Goal: Complete application form: Complete application form

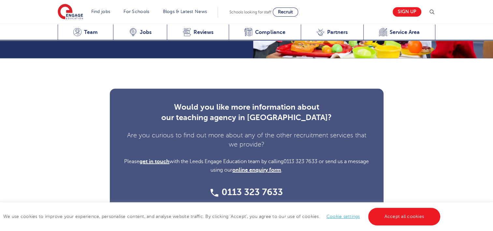
scroll to position [1797, 0]
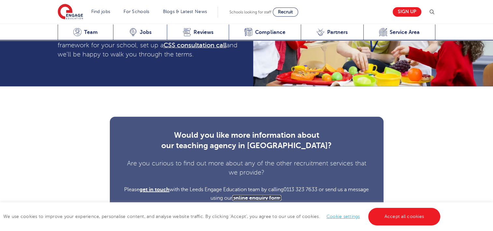
click at [252, 195] on link "online enquiry form" at bounding box center [256, 198] width 49 height 6
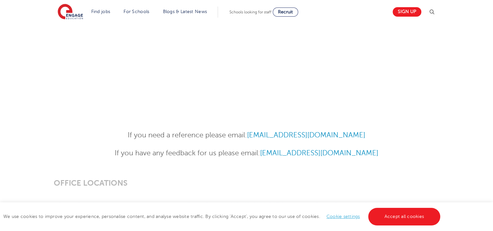
scroll to position [260, 0]
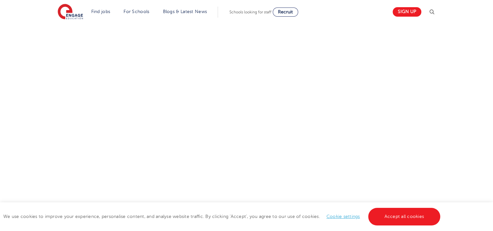
click at [409, 68] on div at bounding box center [247, 99] width 330 height 210
